Goal: Task Accomplishment & Management: Complete application form

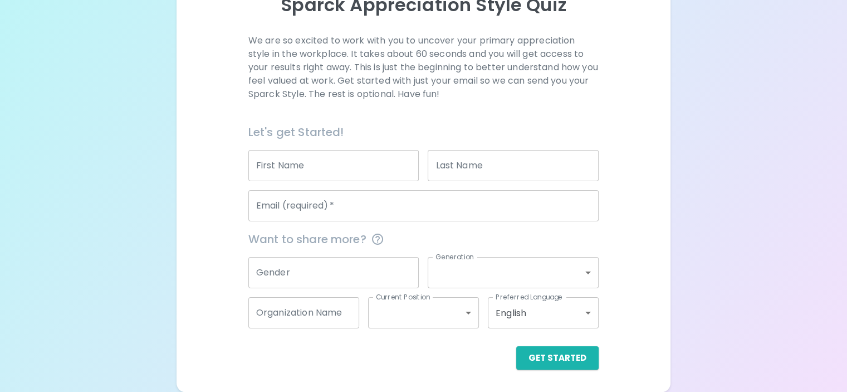
scroll to position [165, 0]
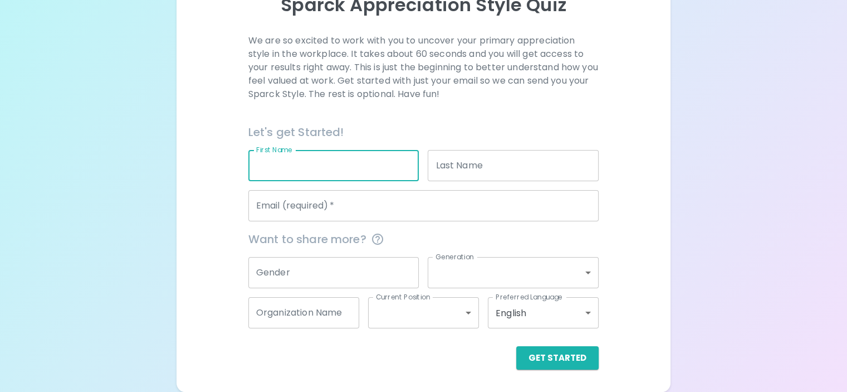
click at [374, 160] on input "First Name" at bounding box center [333, 165] width 171 height 31
type input "[PERSON_NAME]"
type input "[PERSON_NAME][EMAIL_ADDRESS][PERSON_NAME][DOMAIN_NAME]"
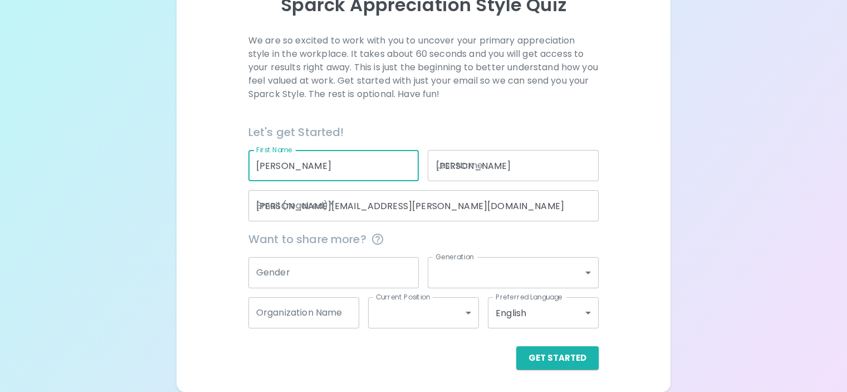
type input "--Organization--"
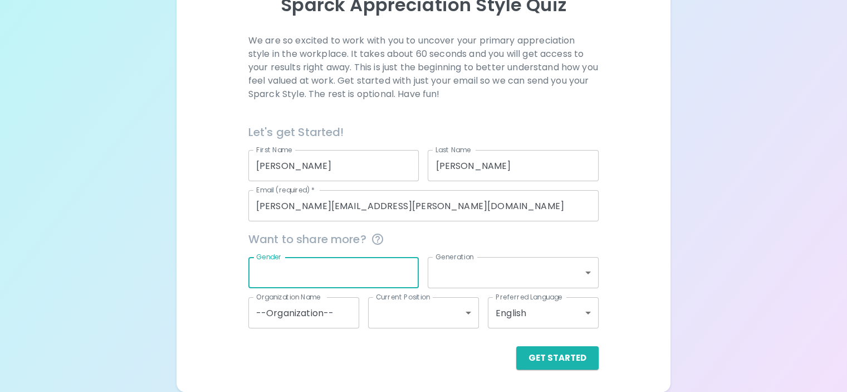
click at [361, 280] on input "Gender" at bounding box center [333, 272] width 171 height 31
type input "[DEMOGRAPHIC_DATA]"
click at [527, 276] on body "Sparck Appreciation Style Quiz We are so excited to work with you to uncover yo…" at bounding box center [423, 126] width 847 height 531
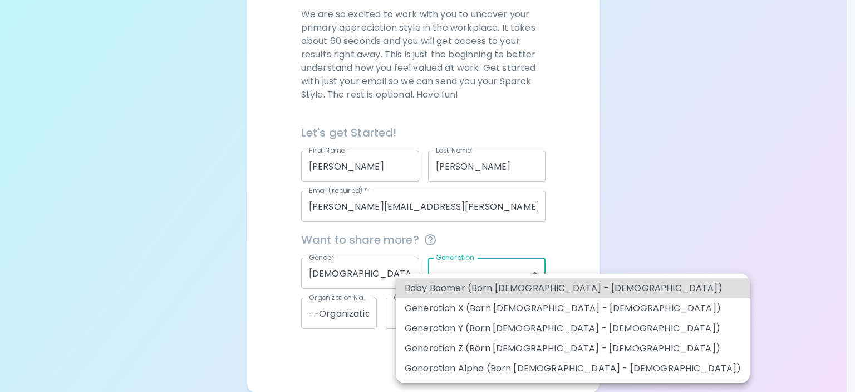
click at [537, 309] on li "Generation X (Born [DEMOGRAPHIC_DATA] - [DEMOGRAPHIC_DATA])" at bounding box center [573, 308] width 354 height 20
type input "generation_x"
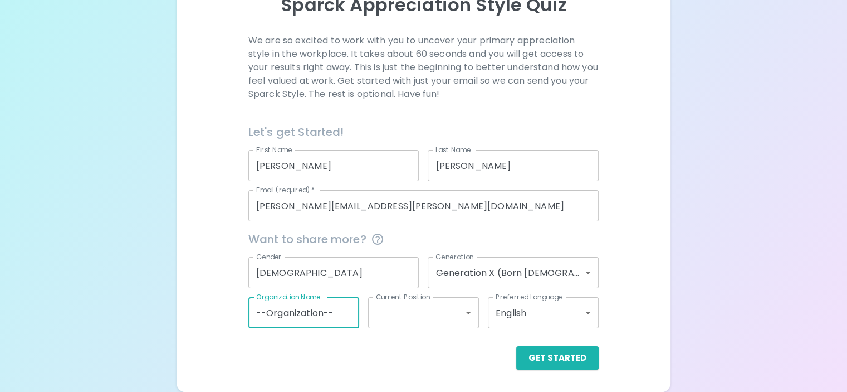
click at [357, 315] on input "--Organization--" at bounding box center [303, 312] width 111 height 31
click at [532, 359] on button "Get Started" at bounding box center [557, 357] width 82 height 23
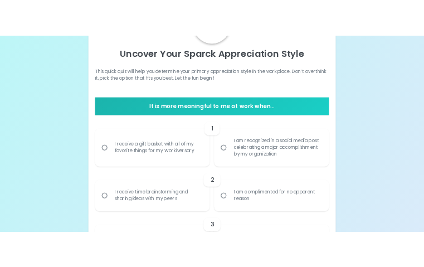
scroll to position [278, 0]
